Goal: Use online tool/utility: Utilize a website feature to perform a specific function

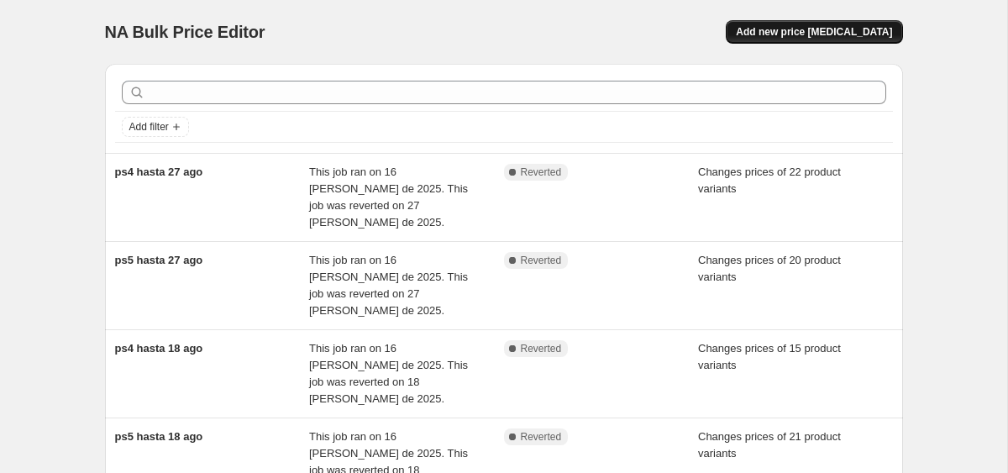
click at [783, 39] on button "Add new price [MEDICAL_DATA]" at bounding box center [813, 32] width 176 height 24
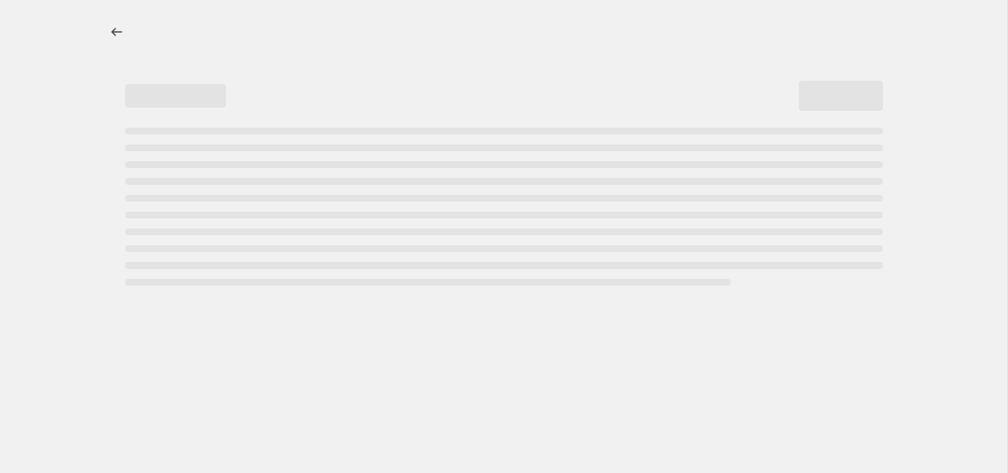
select select "percentage"
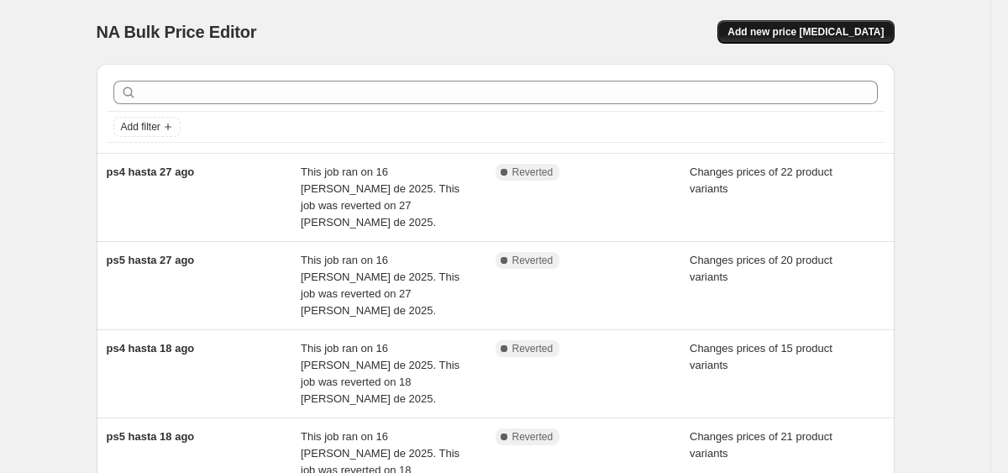
click at [805, 38] on span "Add new price [MEDICAL_DATA]" at bounding box center [805, 31] width 156 height 13
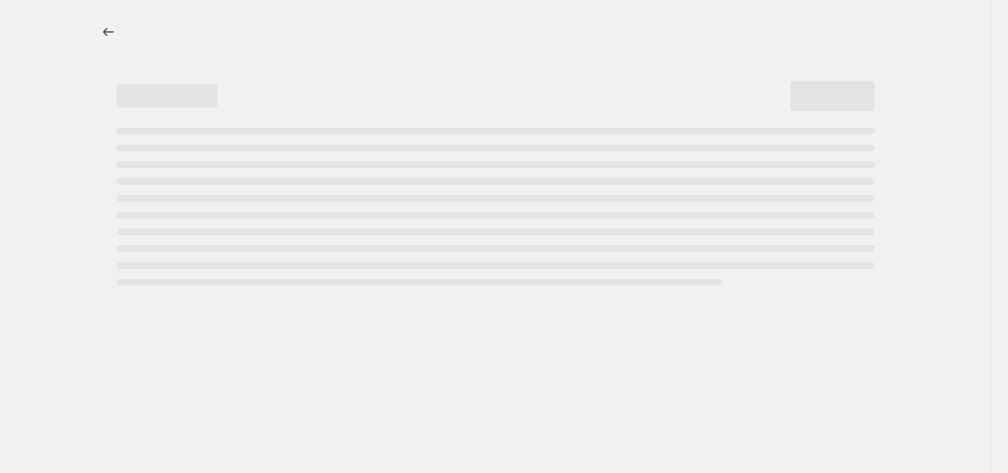
select select "percentage"
